Goal: Information Seeking & Learning: Check status

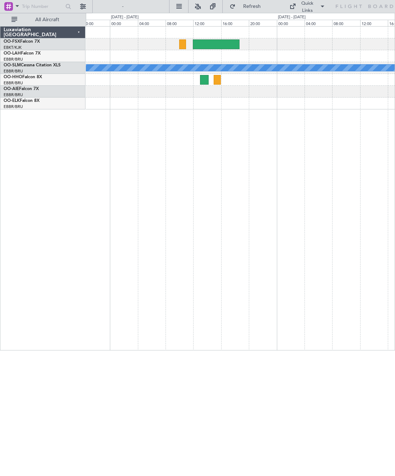
click at [222, 43] on div at bounding box center [216, 44] width 47 height 10
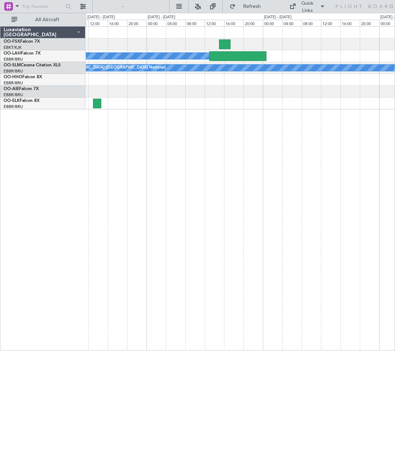
click at [276, 214] on div "Owner Brussels (Brussels National) A/C Unavailable Brussels (Brussels National)" at bounding box center [240, 188] width 309 height 325
click at [230, 38] on div at bounding box center [240, 33] width 309 height 12
click at [224, 47] on div at bounding box center [223, 44] width 12 height 10
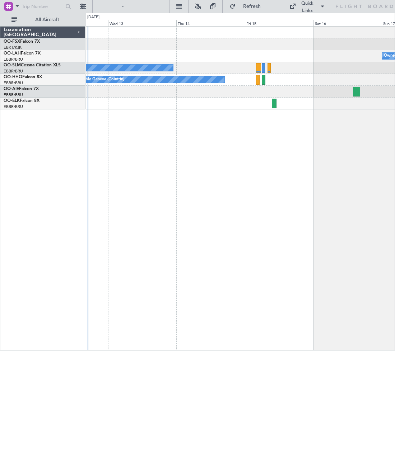
click at [294, 215] on div "Owner Brussels (Brussels National) No Crew Brussels (Brussels National) A/C Una…" at bounding box center [240, 188] width 309 height 325
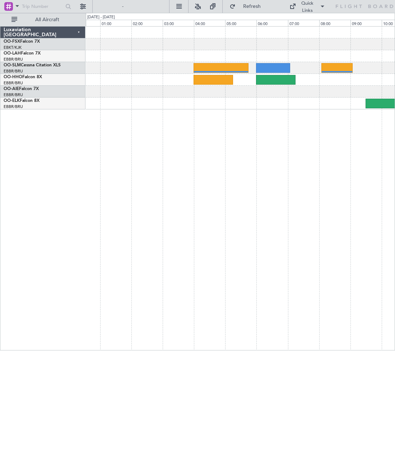
click at [236, 66] on div at bounding box center [221, 68] width 55 height 10
click at [270, 72] on div at bounding box center [273, 68] width 34 height 10
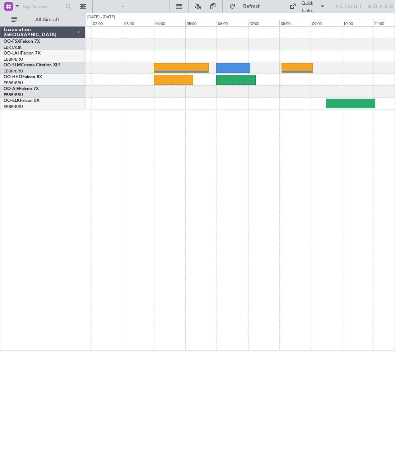
click at [180, 71] on div at bounding box center [181, 68] width 55 height 10
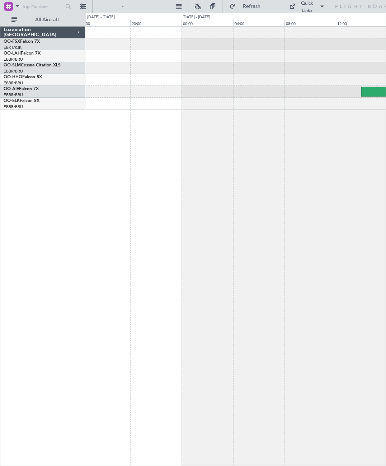
click at [216, 256] on div at bounding box center [236, 246] width 301 height 440
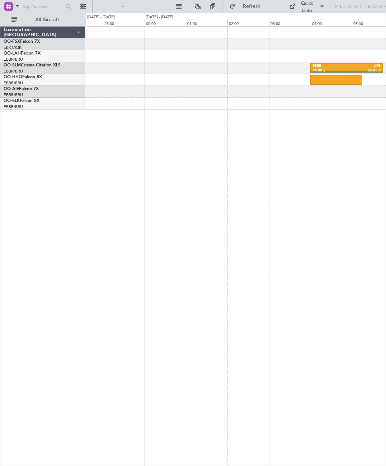
click at [281, 227] on div "EBBR 04:00 Z LIRS 05:45 Z" at bounding box center [236, 246] width 301 height 440
click at [347, 81] on div at bounding box center [339, 80] width 55 height 10
